Goal: Check status: Check status

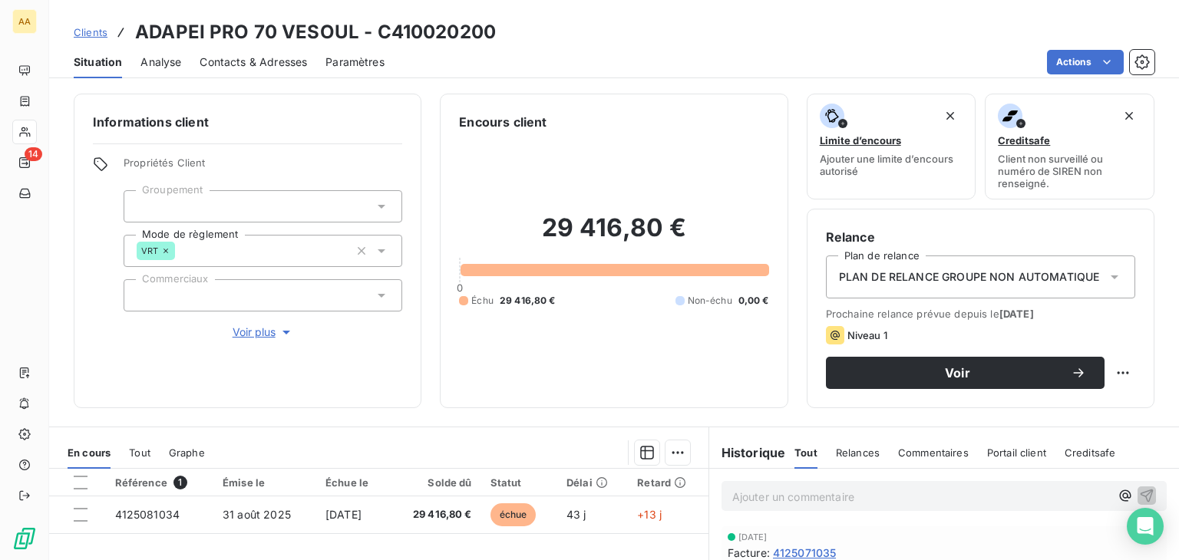
scroll to position [77, 0]
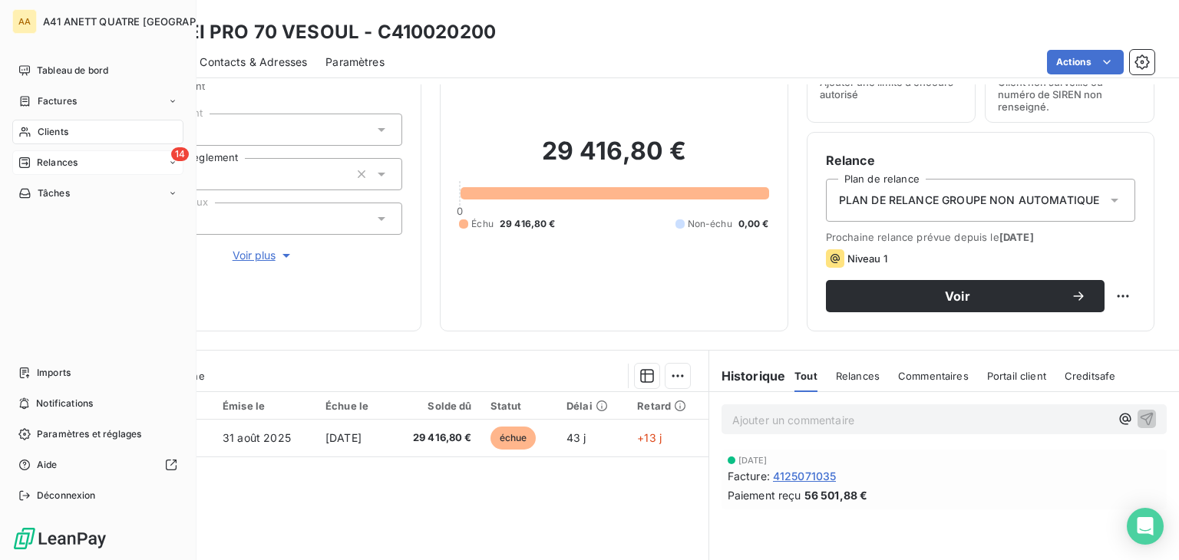
click at [19, 157] on icon at bounding box center [24, 163] width 12 height 12
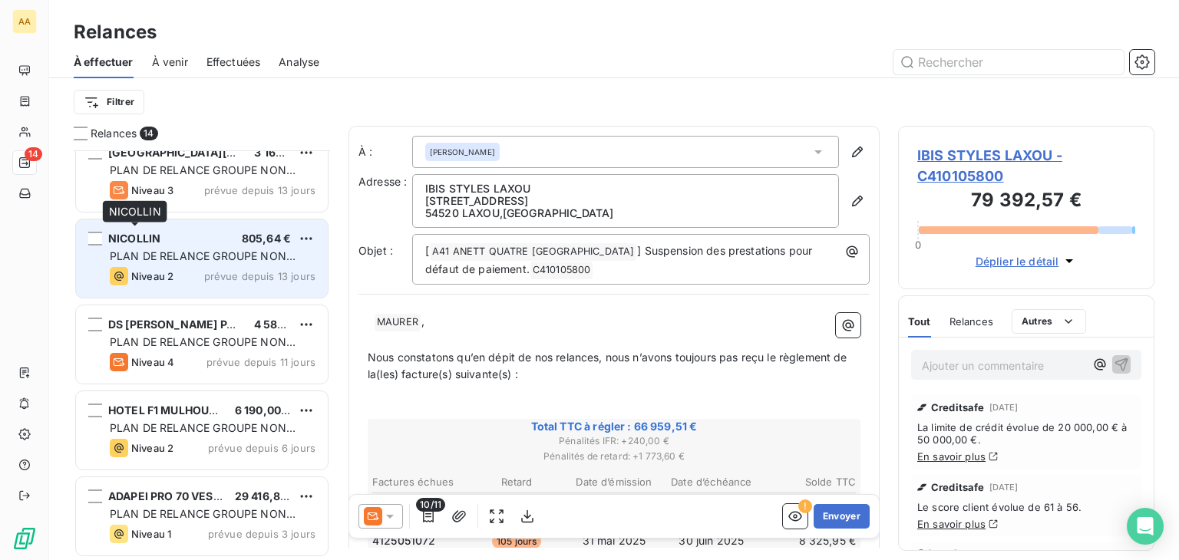
click at [144, 237] on span "NICOLLIN" at bounding box center [134, 238] width 52 height 13
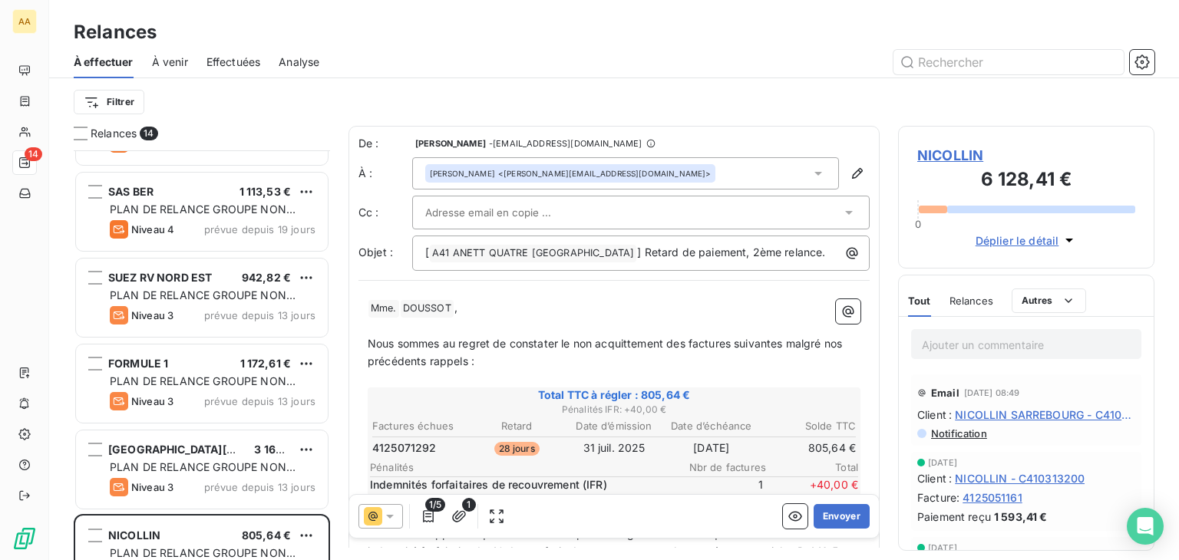
scroll to position [487, 0]
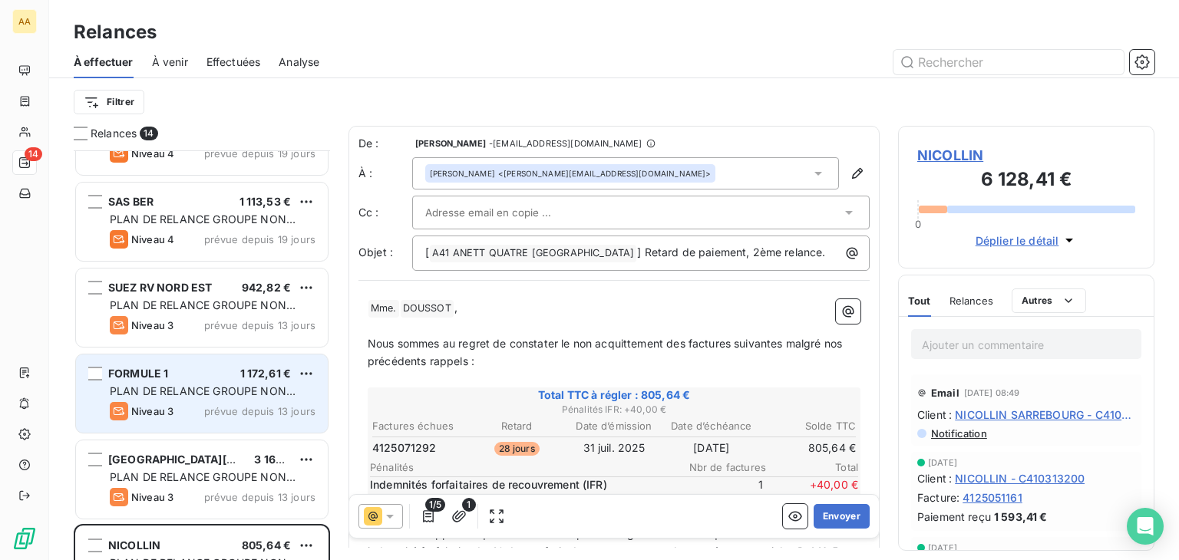
click at [200, 385] on span "PLAN DE RELANCE GROUPE NON AUTOMATIQUE" at bounding box center [203, 399] width 186 height 28
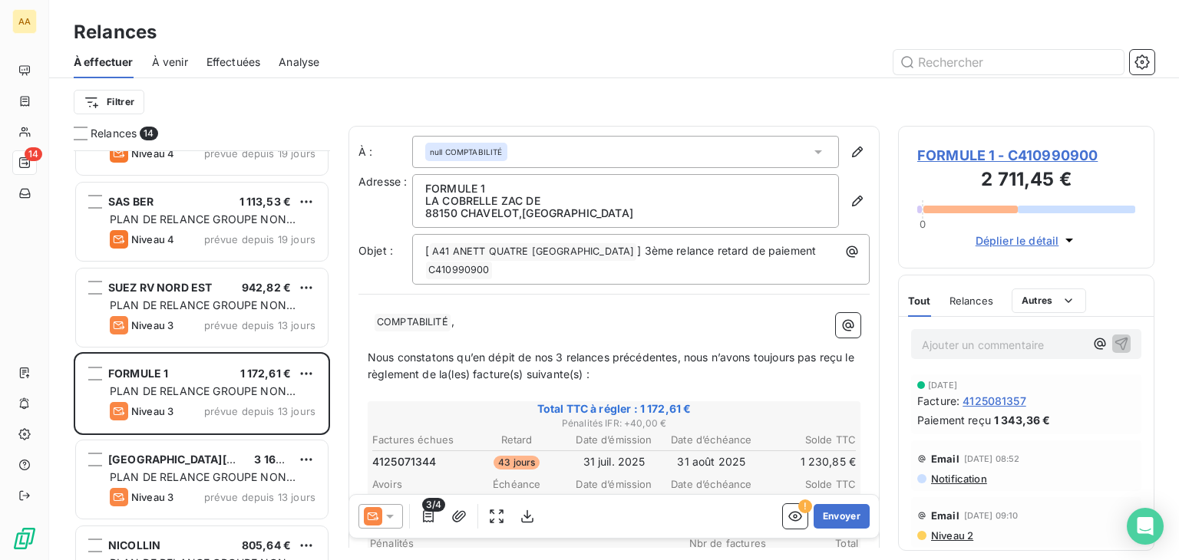
click at [811, 151] on icon at bounding box center [818, 151] width 15 height 15
